Goal: Find specific page/section: Find specific page/section

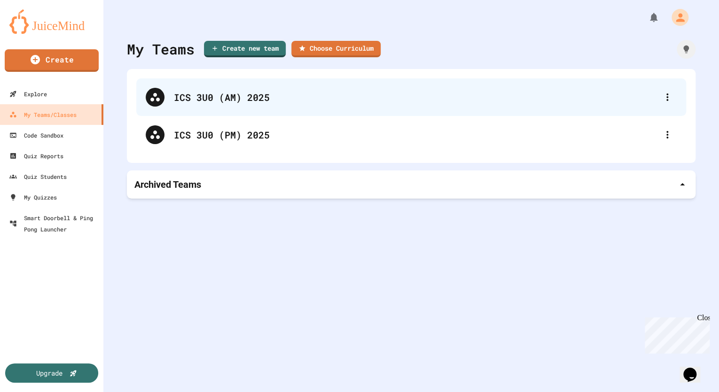
click at [273, 106] on div "ICS 3U0 (AM) 2025" at bounding box center [411, 97] width 550 height 38
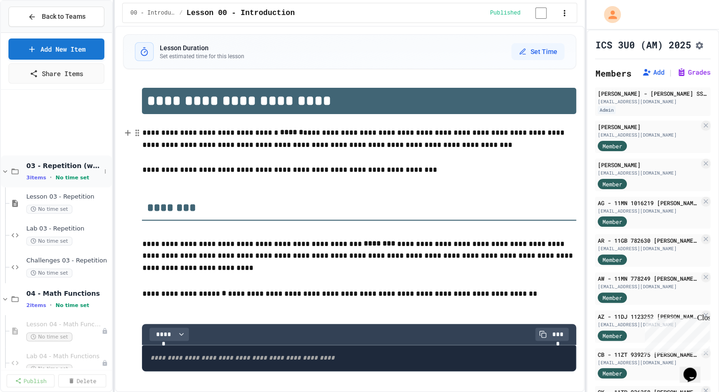
scroll to position [376, 0]
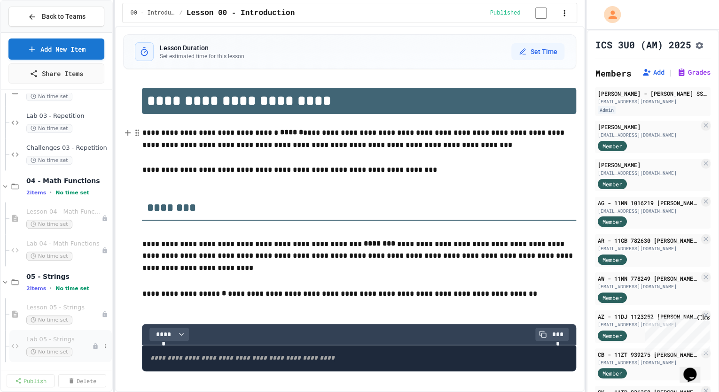
click at [74, 338] on span "Lab 05 - Strings" at bounding box center [59, 340] width 66 height 8
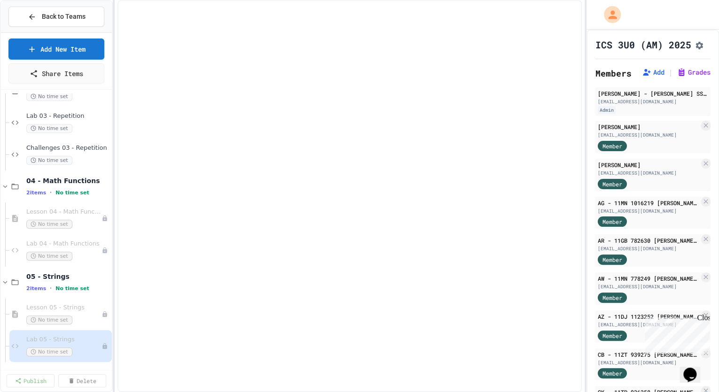
scroll to position [365, 0]
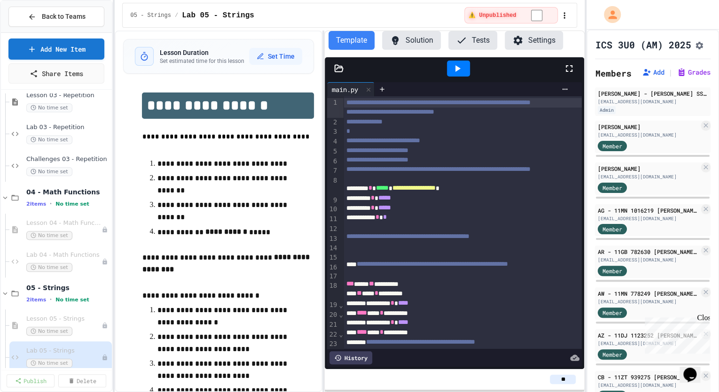
click at [470, 43] on button "Tests" at bounding box center [472, 40] width 49 height 19
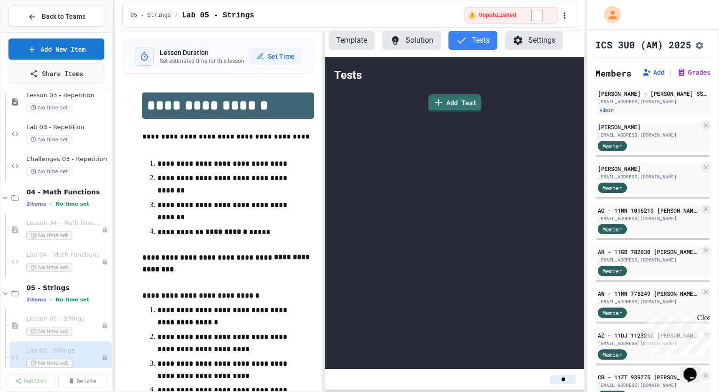
click at [347, 39] on button "Template" at bounding box center [352, 40] width 46 height 19
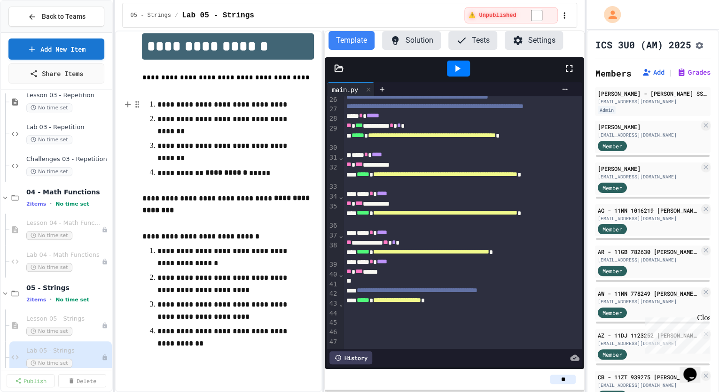
scroll to position [0, 0]
